Goal: Task Accomplishment & Management: Complete application form

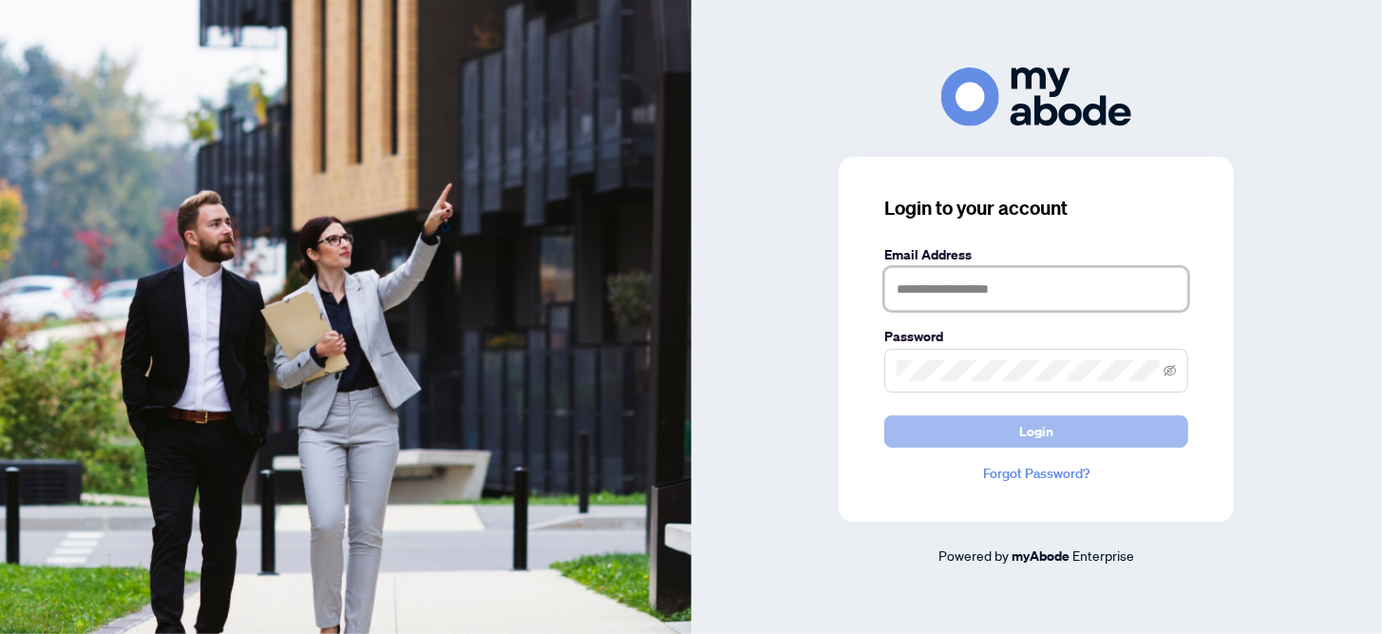
type input "**********"
click at [1027, 425] on span "Login" at bounding box center [1037, 431] width 34 height 30
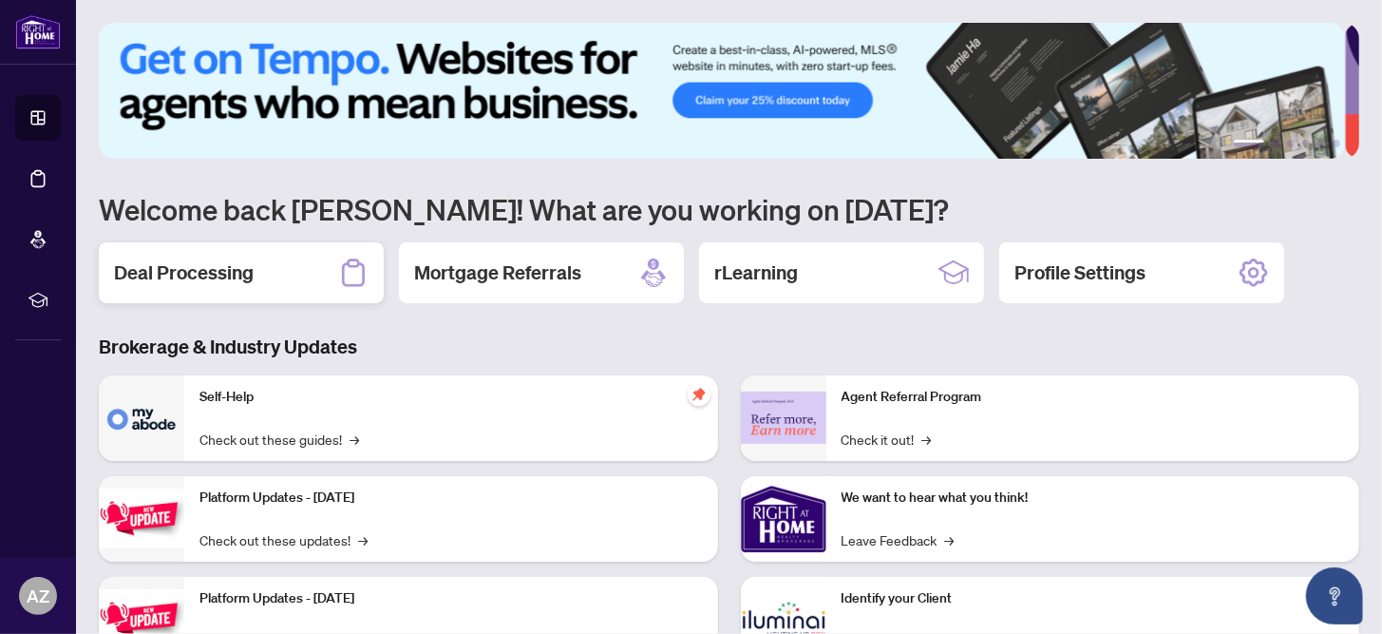
click at [213, 276] on h2 "Deal Processing" at bounding box center [184, 272] width 140 height 27
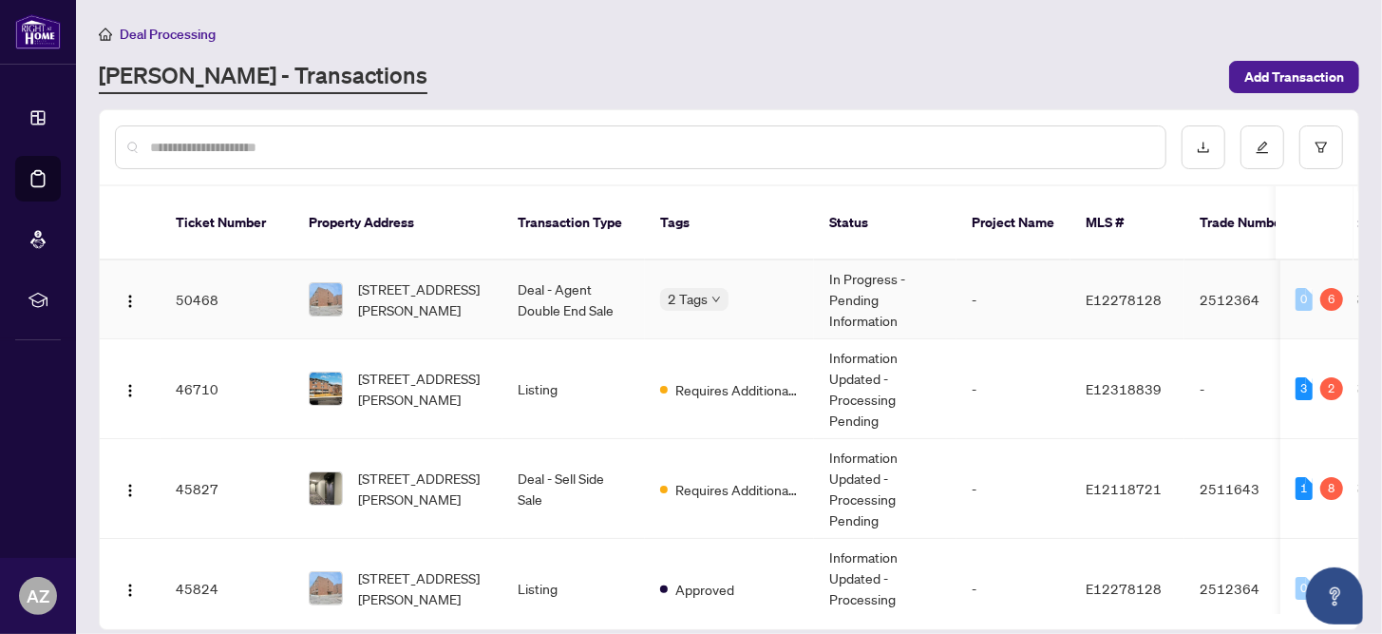
click at [607, 285] on td "Deal - Agent Double End Sale" at bounding box center [574, 299] width 143 height 79
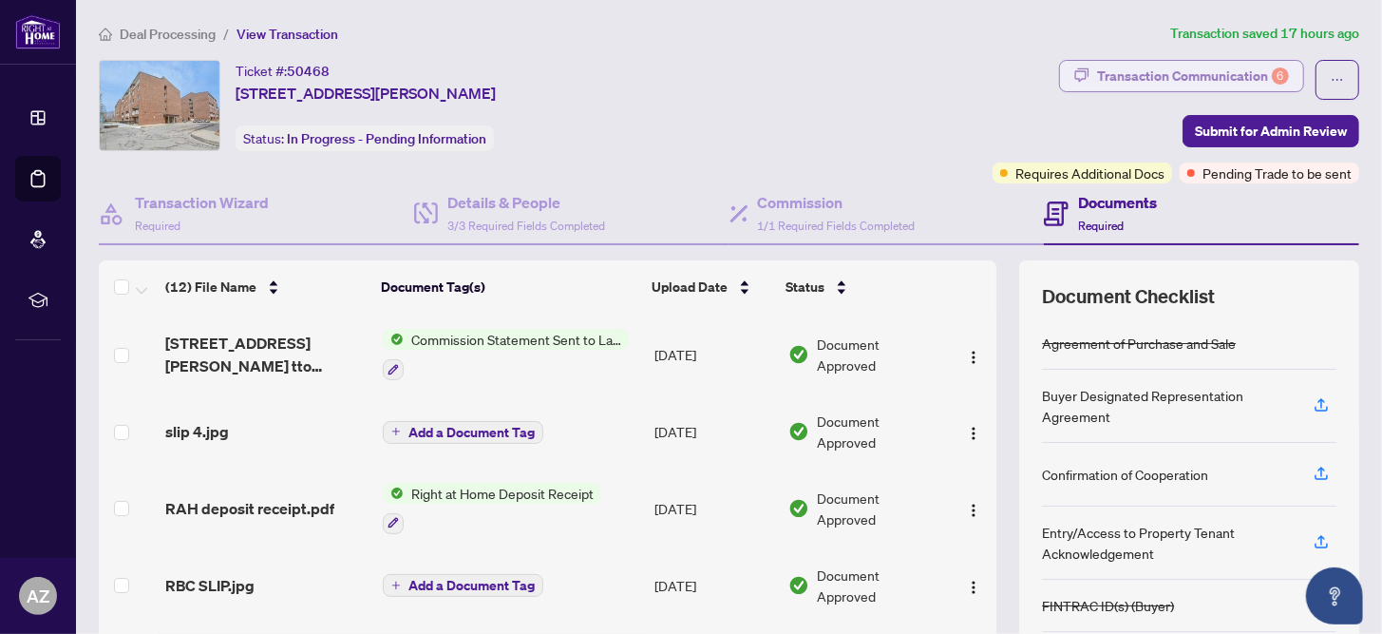
click at [1170, 76] on div "Transaction Communication 6" at bounding box center [1193, 76] width 192 height 30
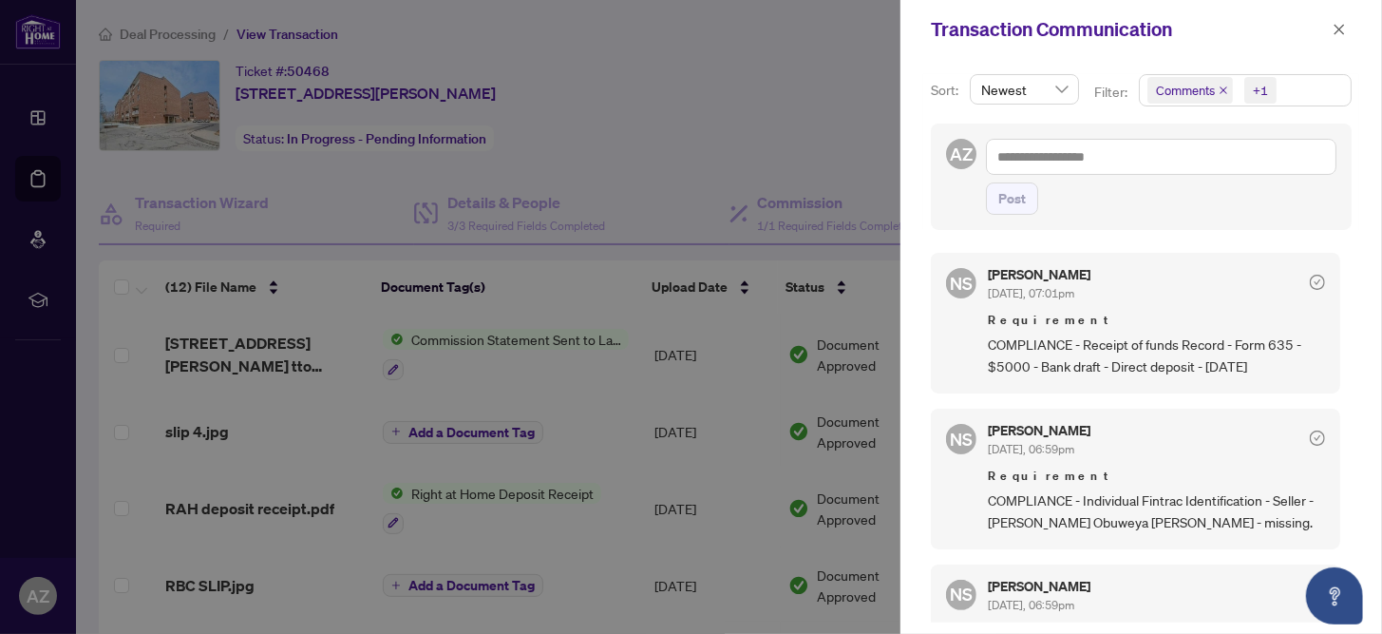
click at [1233, 51] on div "Transaction Communication" at bounding box center [1142, 29] width 482 height 59
click at [1333, 29] on icon "close" at bounding box center [1339, 29] width 13 height 13
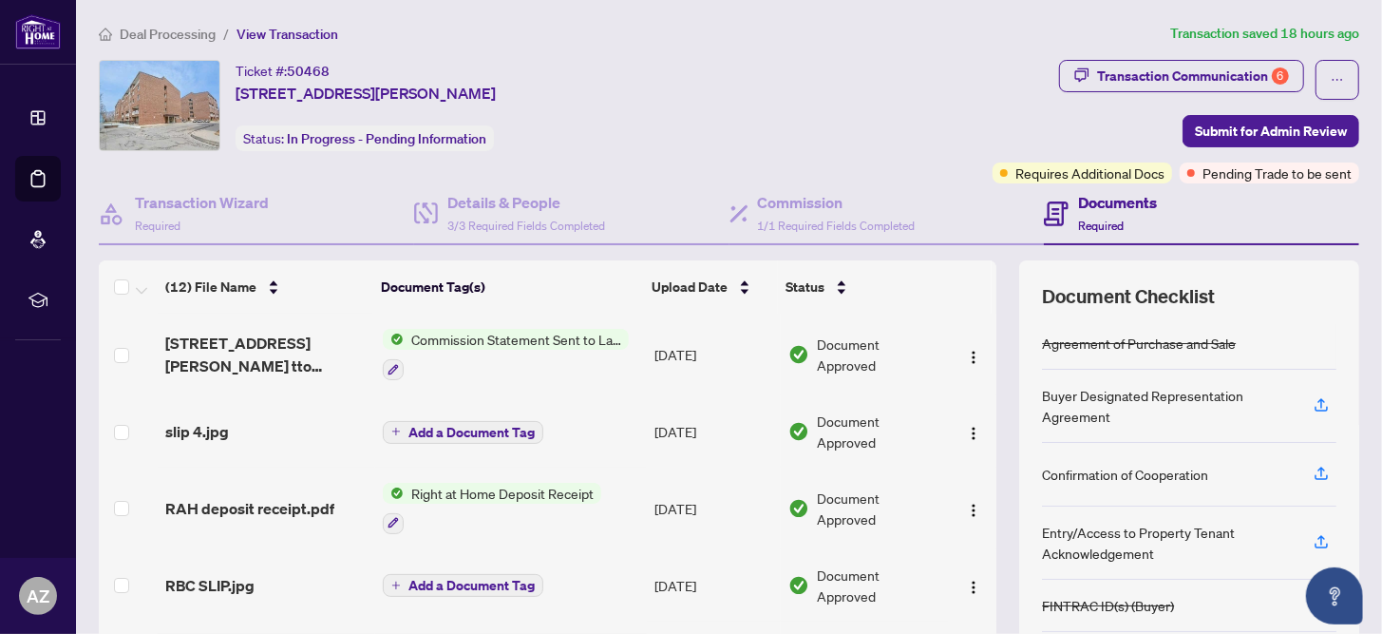
click at [521, 493] on span "Right at Home Deposit Receipt" at bounding box center [503, 493] width 198 height 21
click at [965, 505] on button "button" at bounding box center [974, 508] width 30 height 30
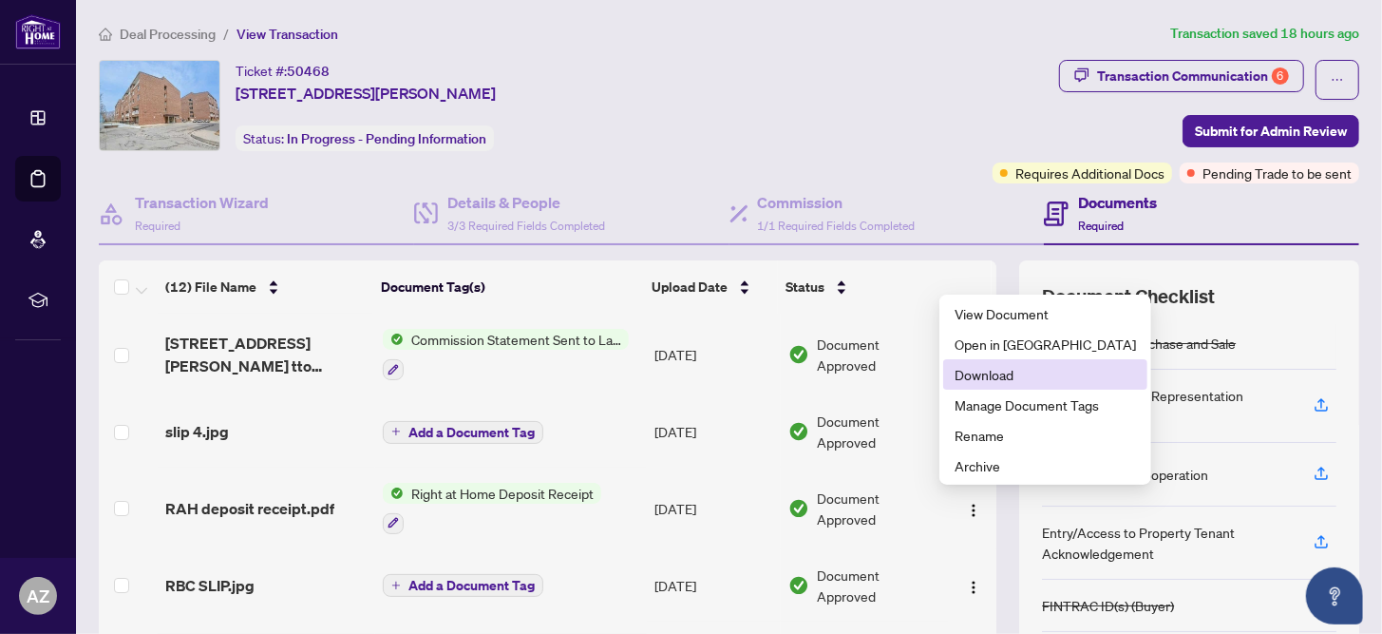
click at [977, 384] on span "Download" at bounding box center [1045, 374] width 181 height 21
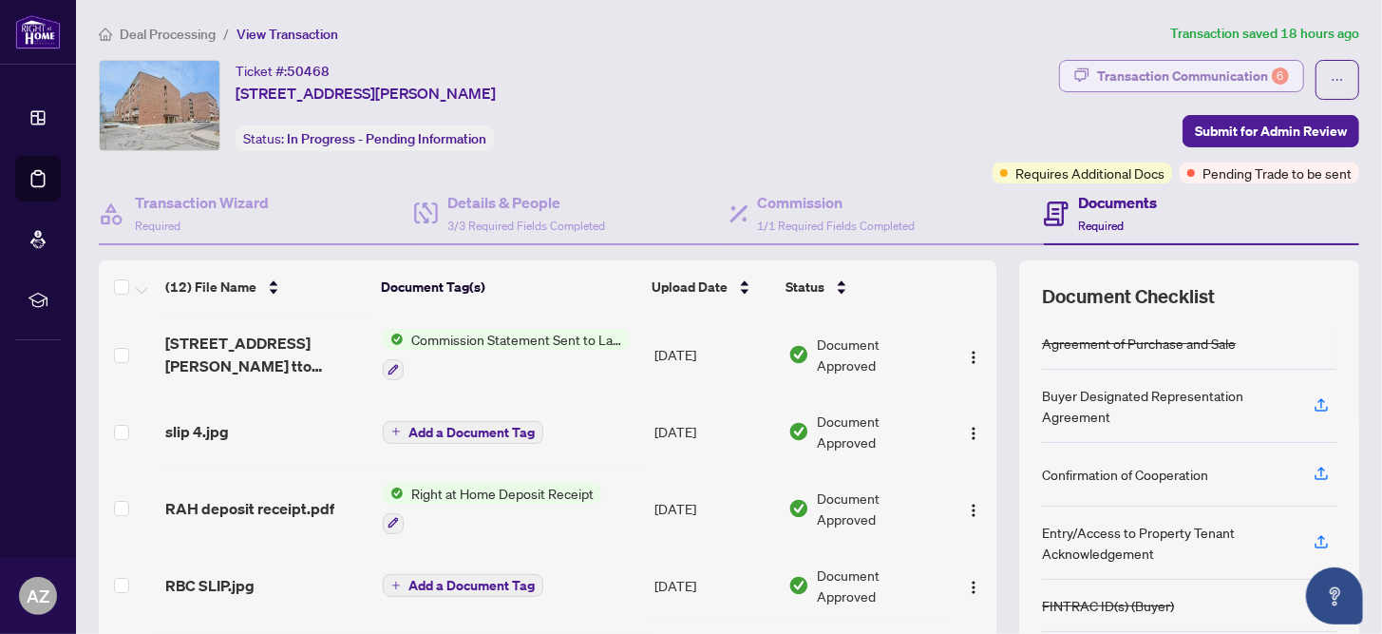
click at [1172, 66] on div "Transaction Communication 6" at bounding box center [1193, 76] width 192 height 30
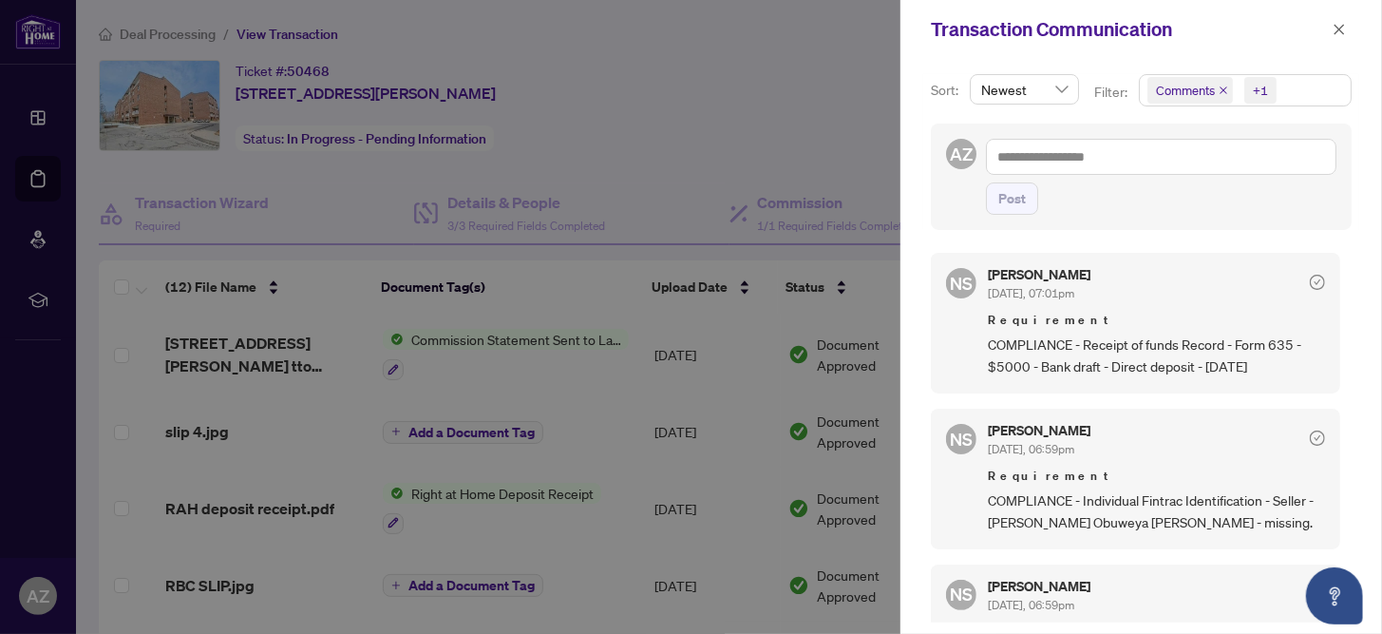
click at [1219, 87] on icon "close" at bounding box center [1224, 91] width 10 height 10
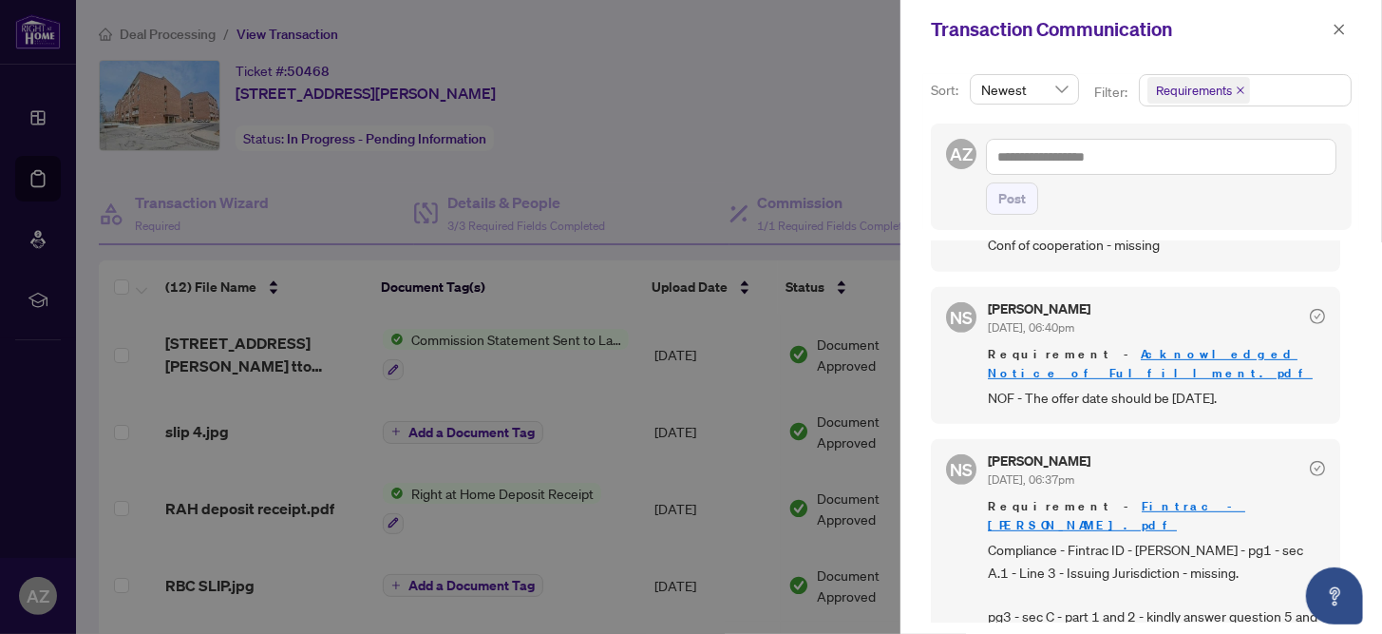
scroll to position [2, 0]
click at [1125, 496] on link "Fintrac - [PERSON_NAME].pdf" at bounding box center [1116, 513] width 257 height 35
click at [1335, 24] on icon "close" at bounding box center [1339, 29] width 13 height 13
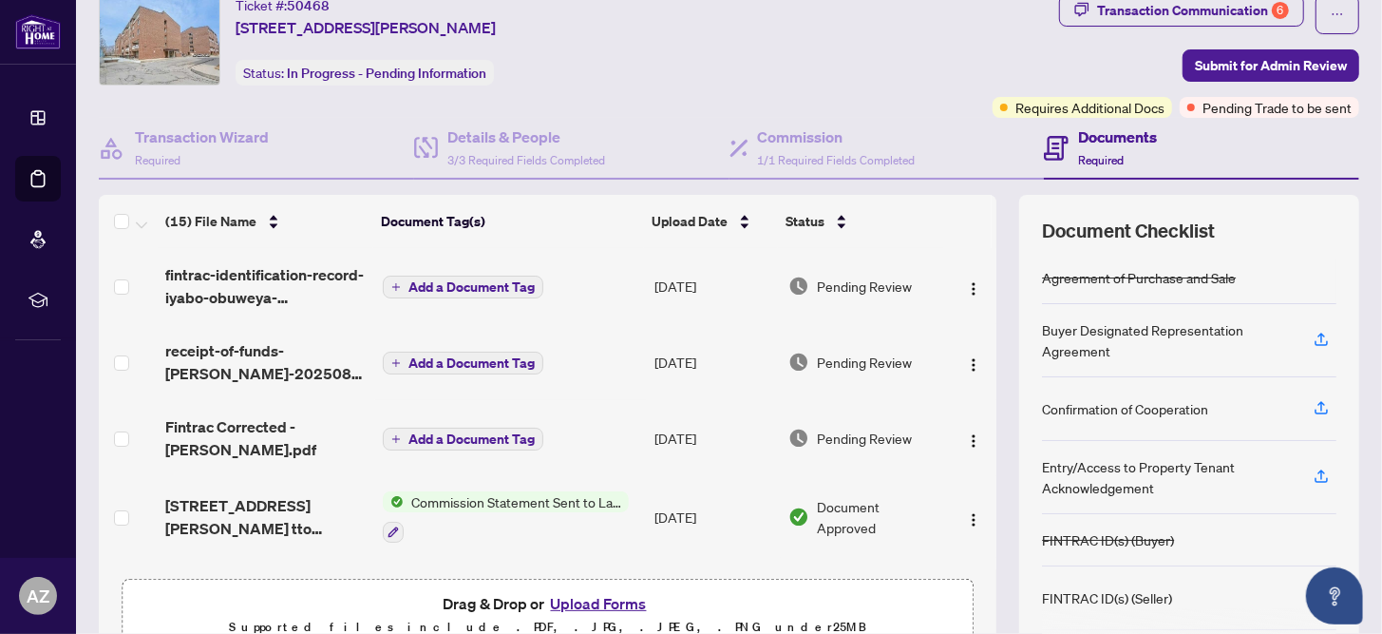
scroll to position [0, 0]
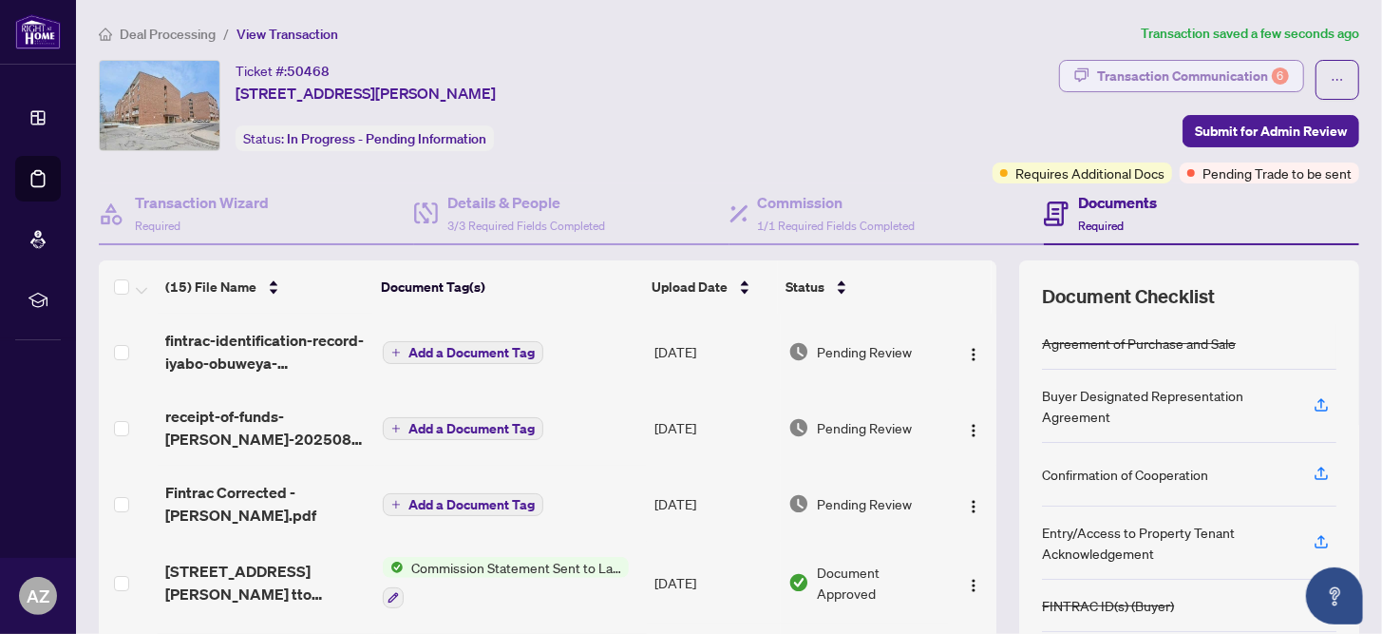
click at [1144, 61] on div "Transaction Communication 6" at bounding box center [1193, 76] width 192 height 30
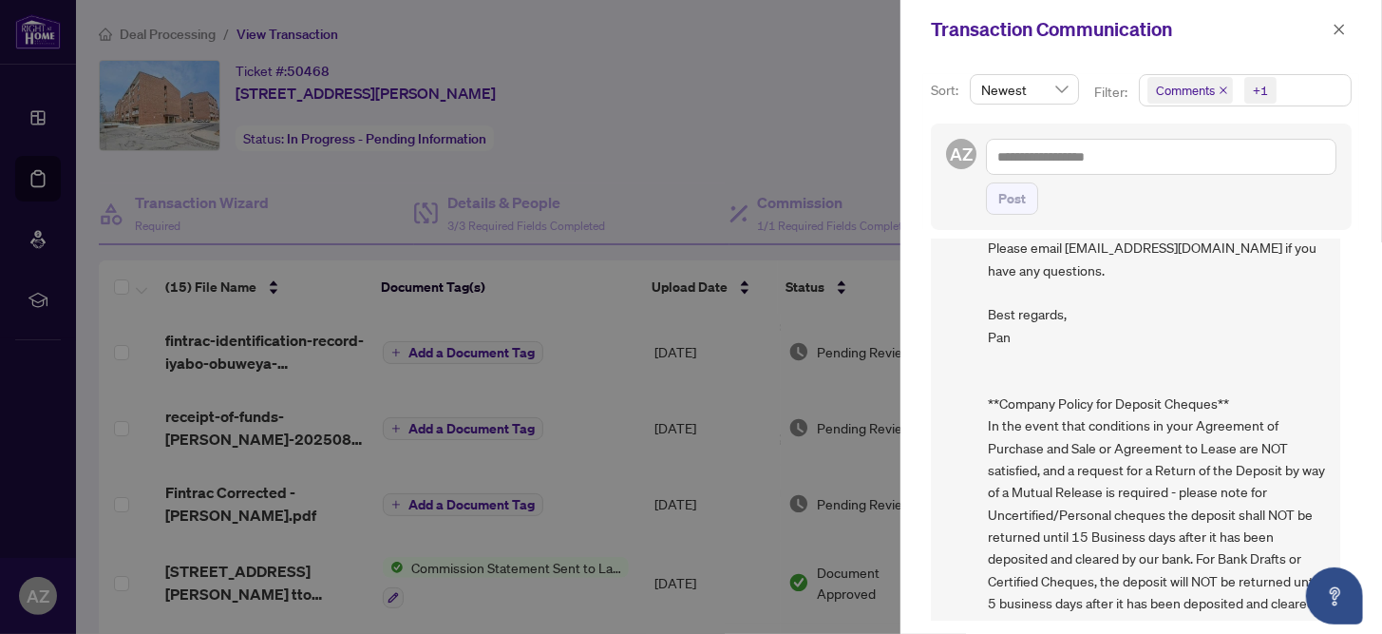
scroll to position [1828, 0]
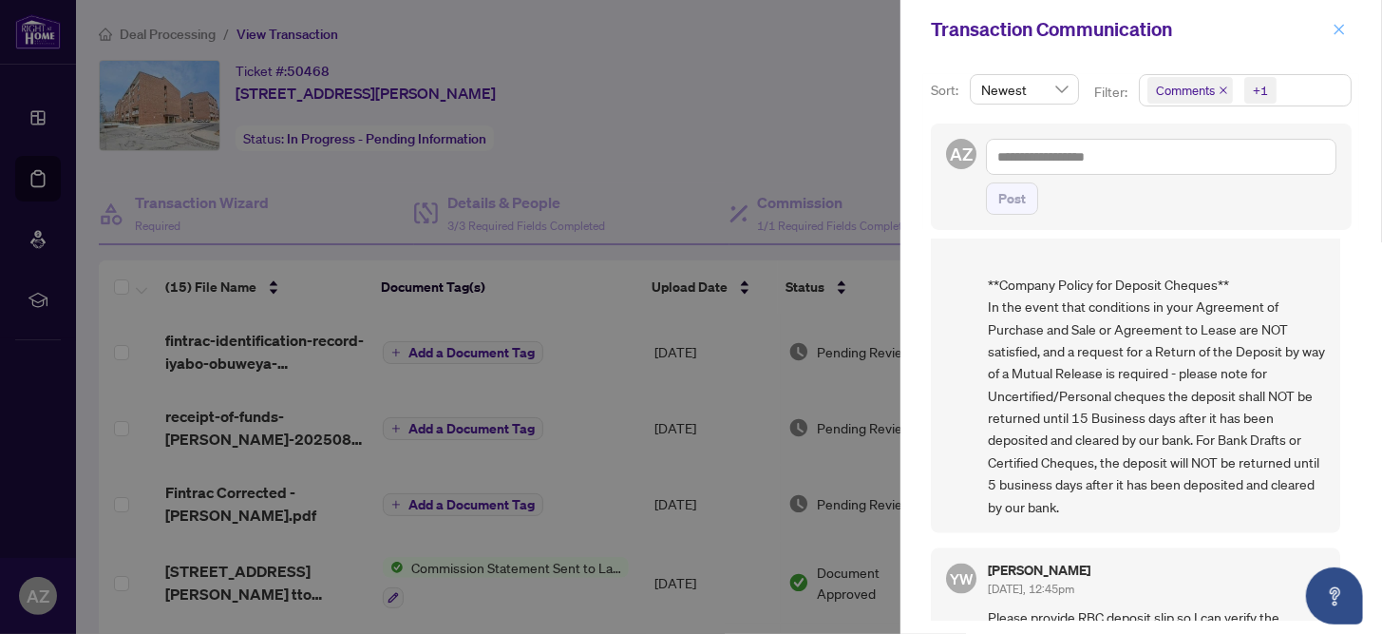
click at [1338, 39] on span "button" at bounding box center [1339, 29] width 13 height 30
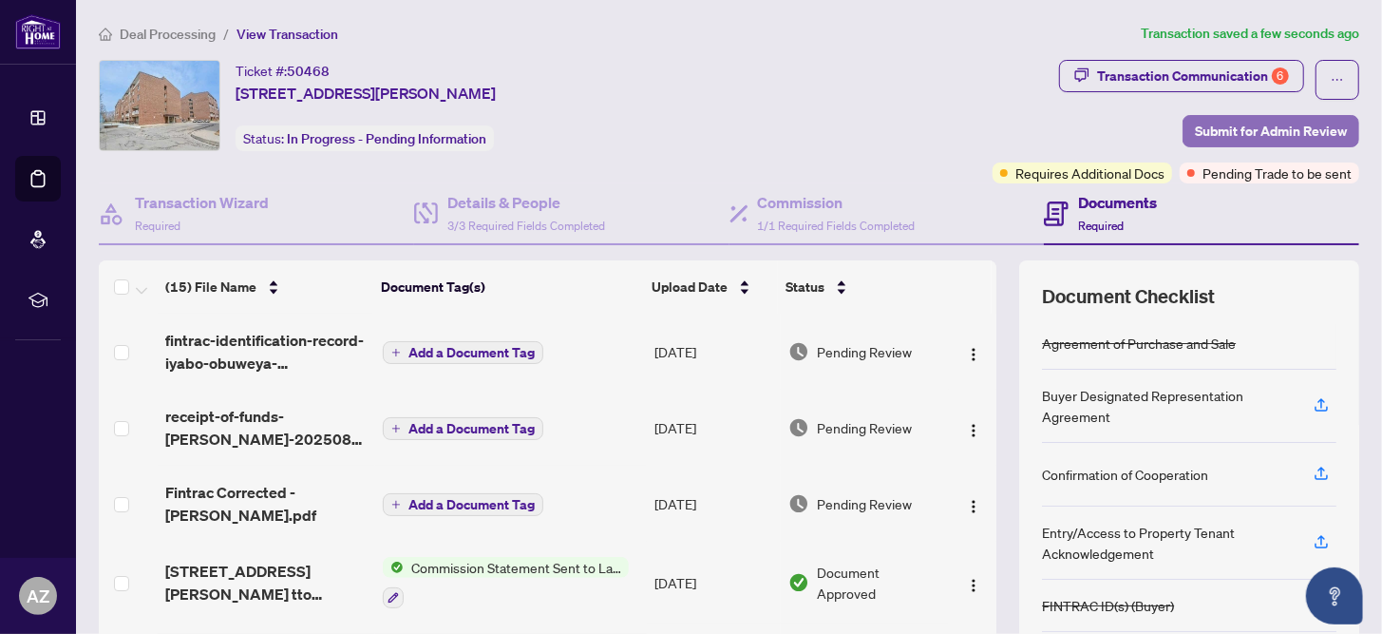
click at [1248, 131] on span "Submit for Admin Review" at bounding box center [1271, 131] width 152 height 30
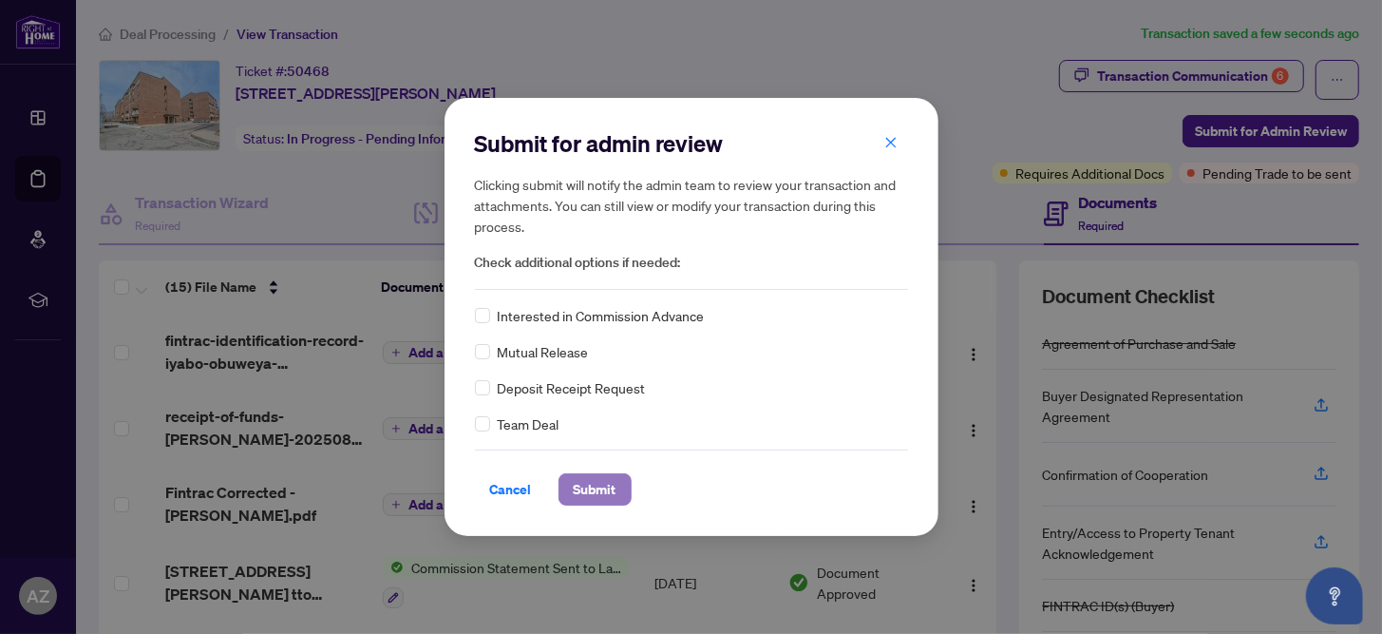
click at [598, 503] on span "Submit" at bounding box center [595, 489] width 43 height 30
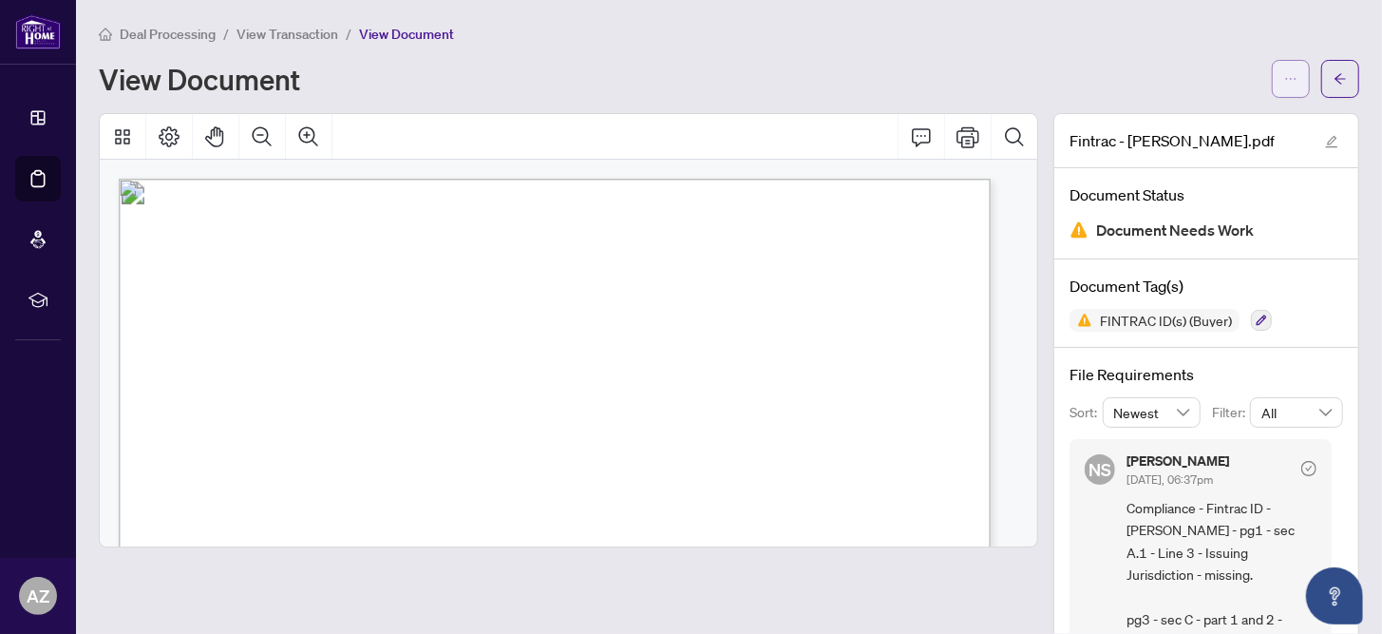
click at [1272, 80] on button "button" at bounding box center [1291, 79] width 38 height 38
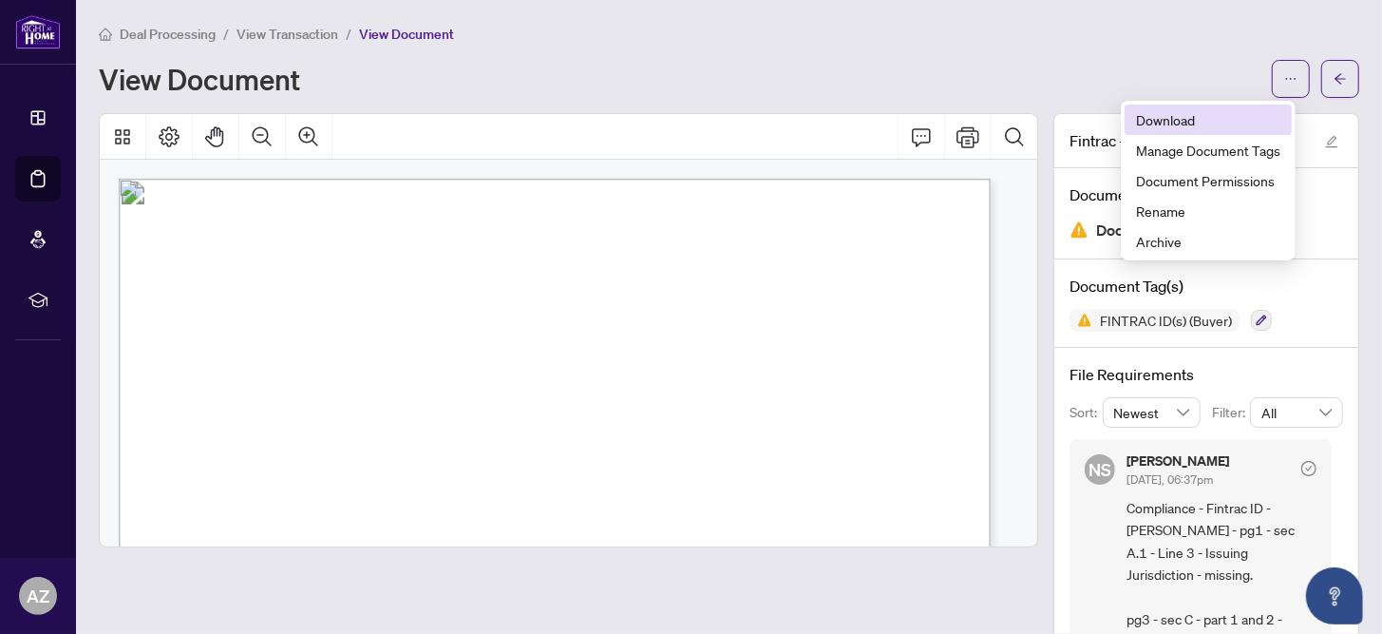
click at [1174, 123] on span "Download" at bounding box center [1208, 119] width 144 height 21
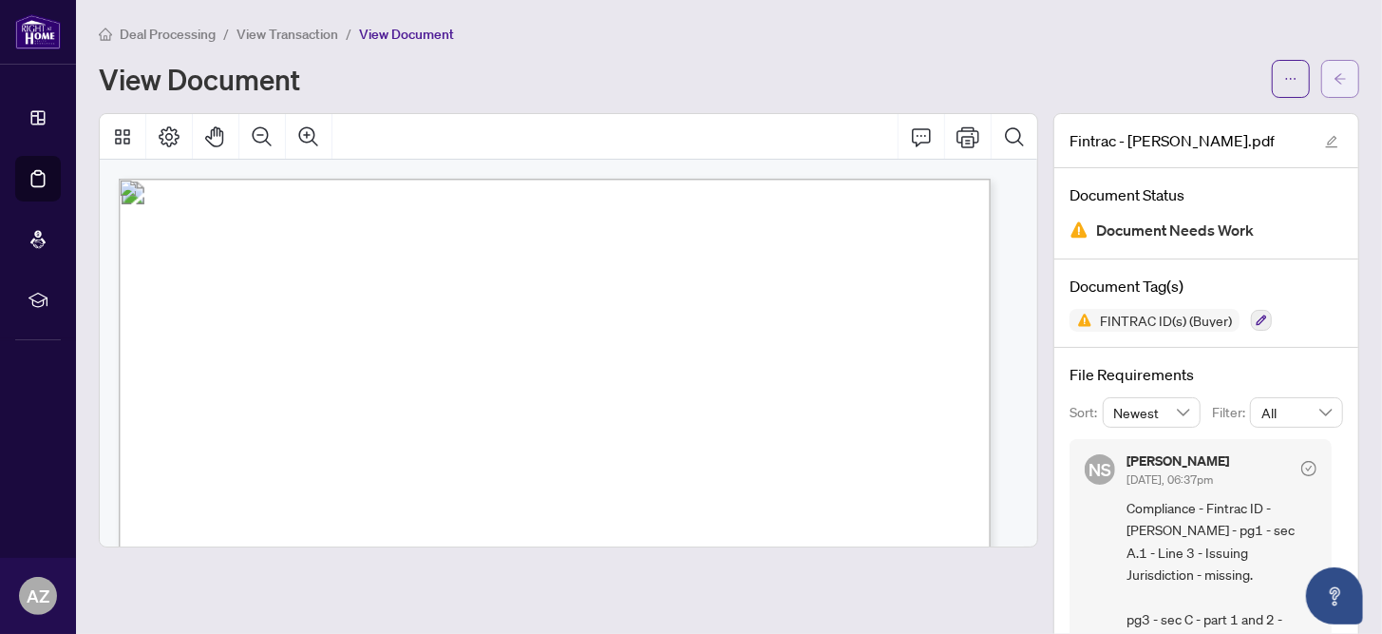
click at [1322, 75] on button "button" at bounding box center [1341, 79] width 38 height 38
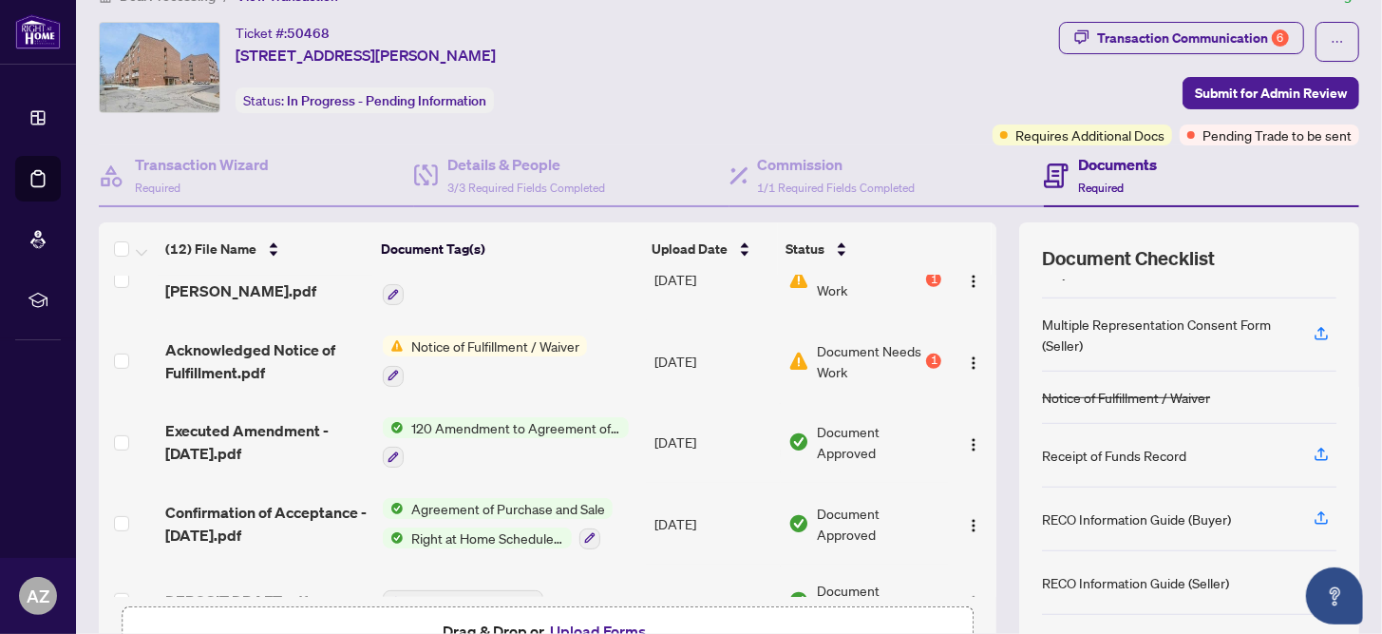
scroll to position [159, 0]
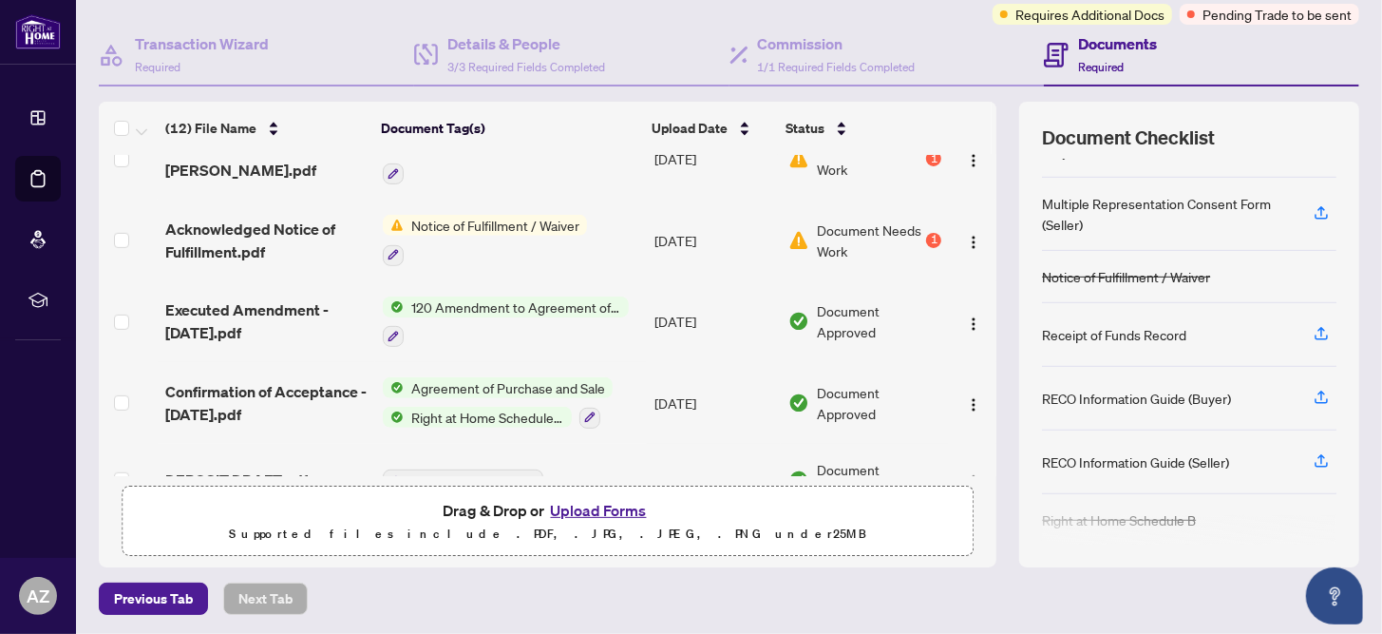
click at [582, 511] on button "Upload Forms" at bounding box center [598, 510] width 107 height 25
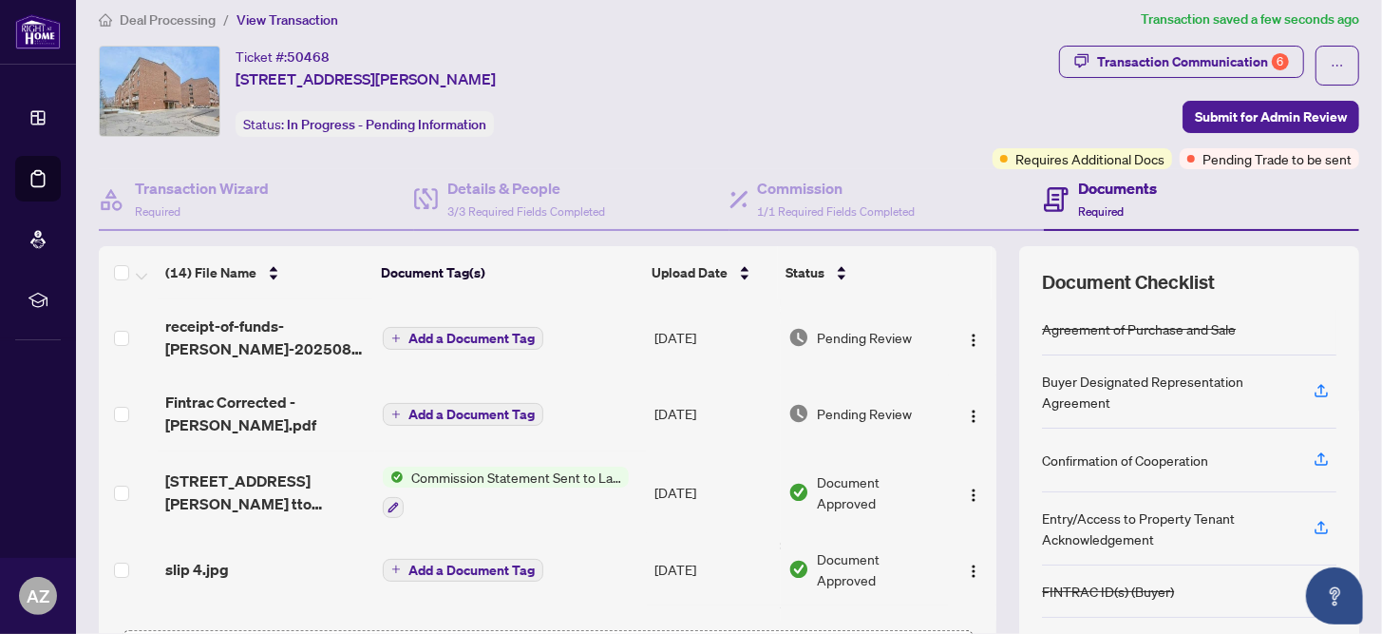
scroll to position [0, 0]
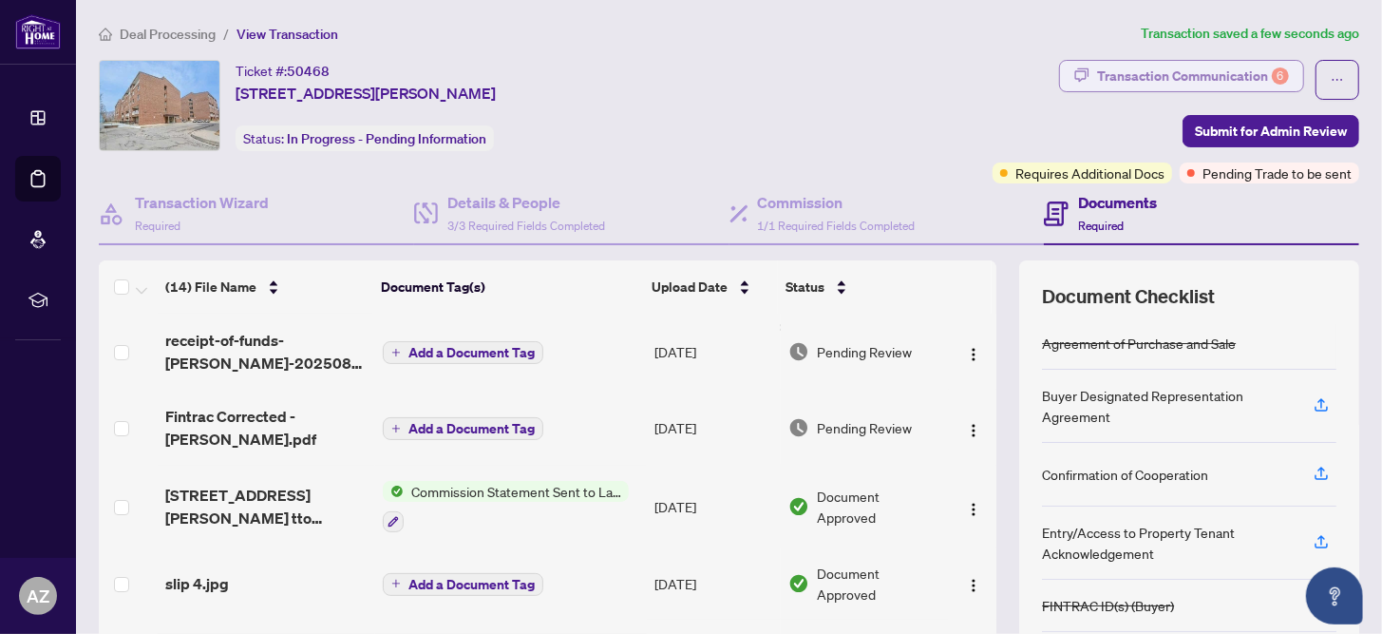
click at [1164, 81] on div "Transaction Communication 6" at bounding box center [1193, 76] width 192 height 30
